Goal: Task Accomplishment & Management: Manage account settings

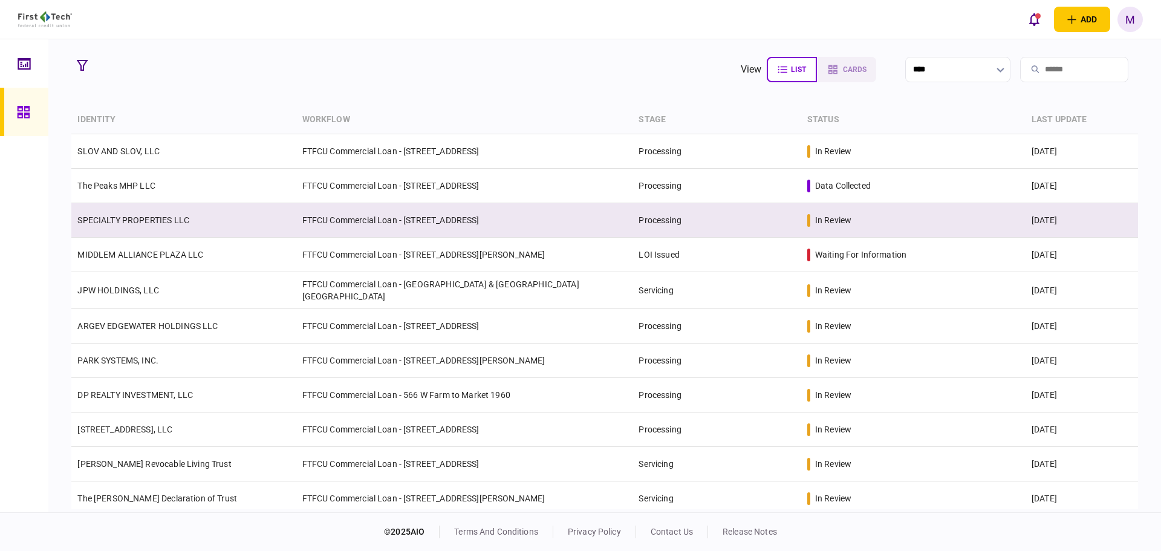
click at [247, 222] on td "SPECIALTY PROPERTIES LLC" at bounding box center [183, 220] width 224 height 34
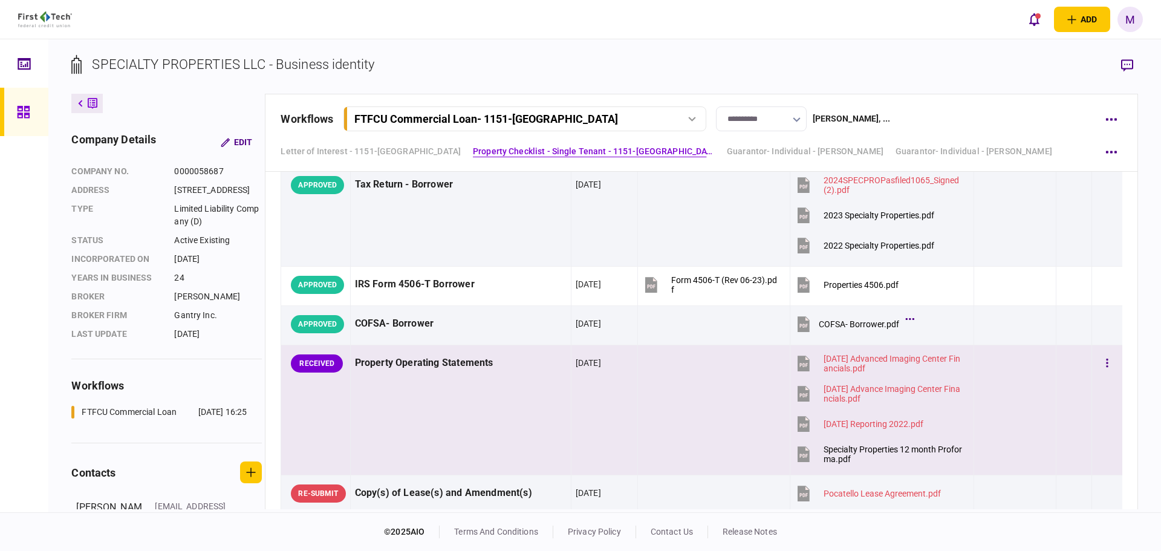
scroll to position [987, 0]
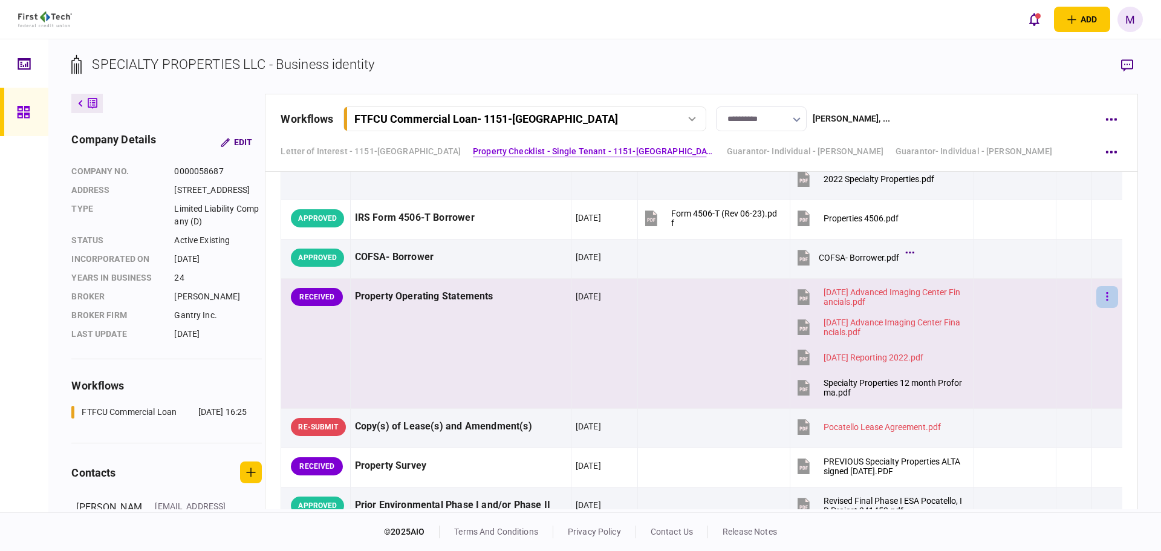
click at [1106, 301] on icon "button" at bounding box center [1107, 296] width 2 height 11
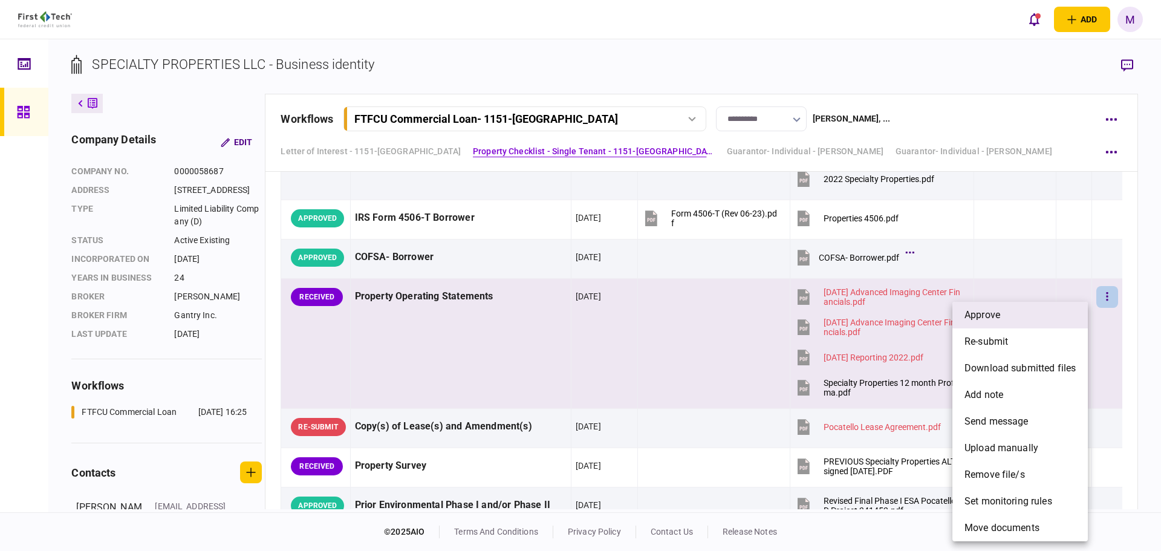
click at [1050, 318] on li "approve" at bounding box center [1019, 315] width 135 height 27
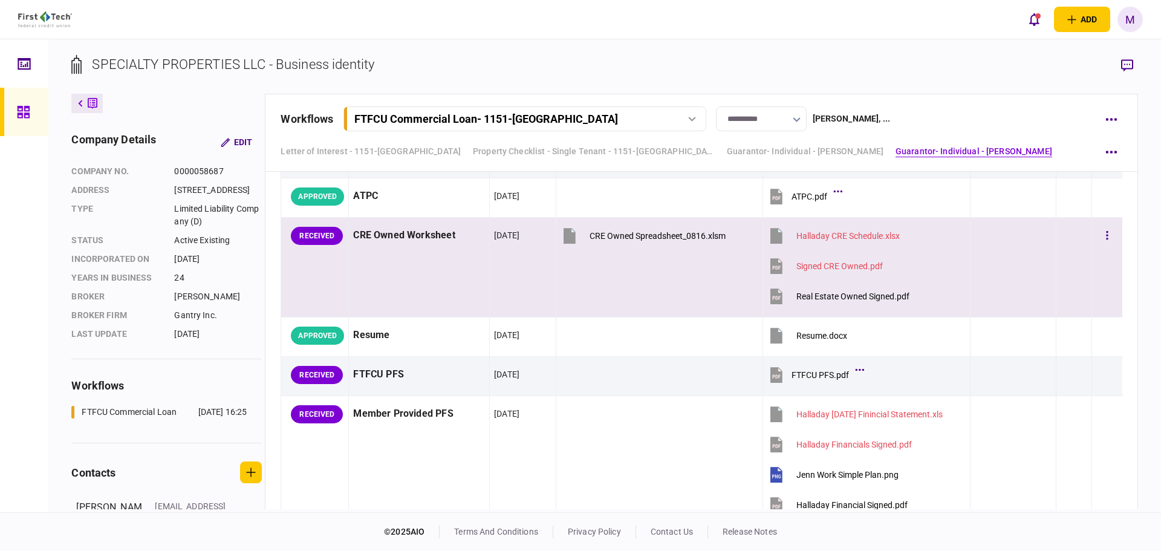
scroll to position [3527, 0]
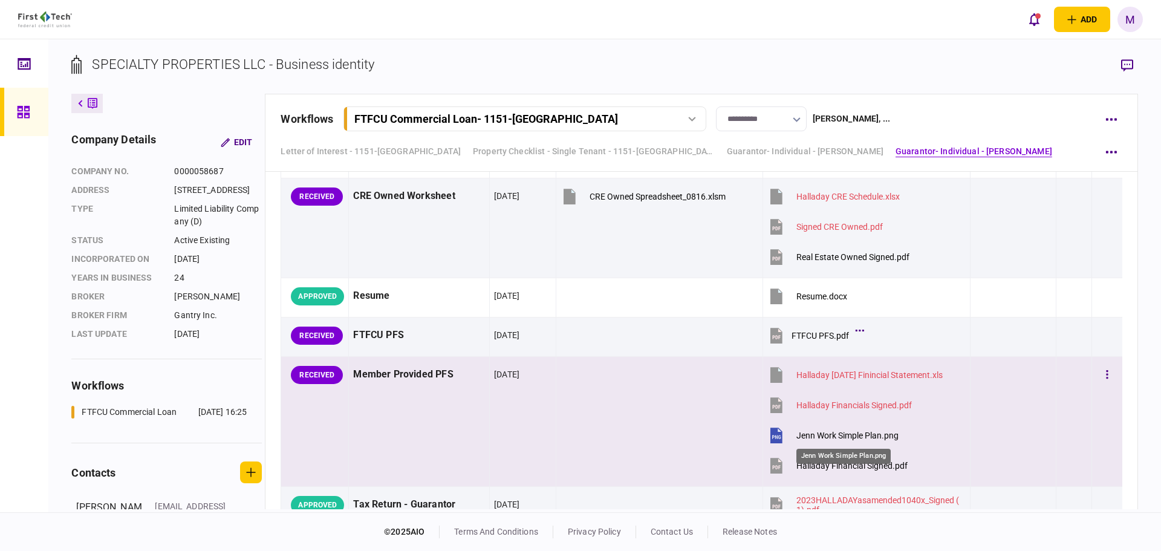
click at [818, 437] on div "Jenn Work Simple Plan.png" at bounding box center [847, 436] width 102 height 10
click at [770, 470] on icon at bounding box center [776, 466] width 12 height 16
click at [776, 464] on icon at bounding box center [776, 466] width 12 height 16
